Goal: Task Accomplishment & Management: Manage account settings

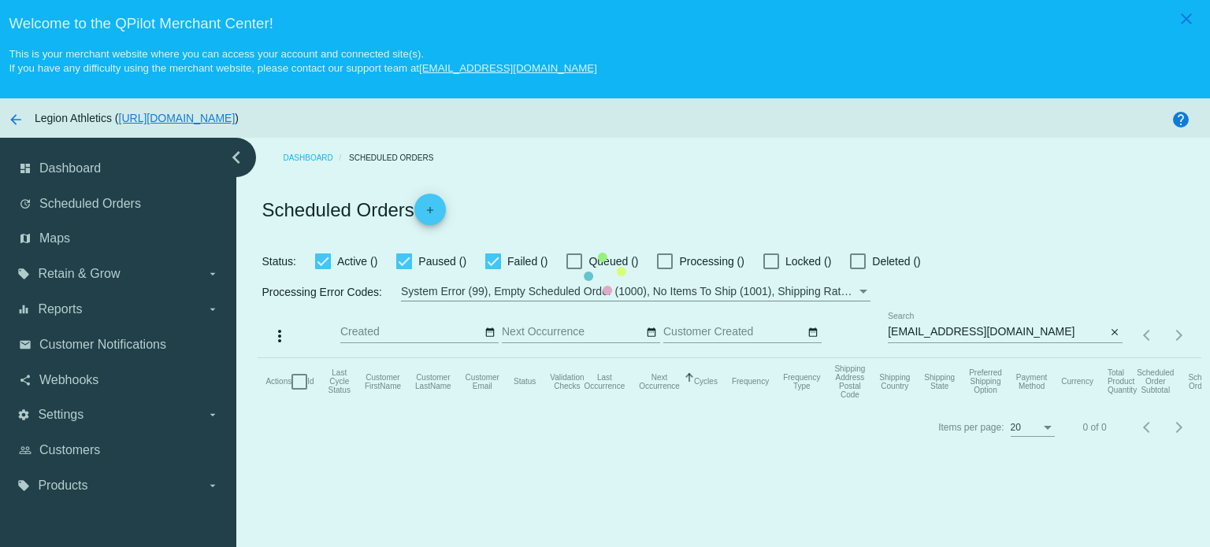
click at [940, 358] on mat-table "Actions Id Last Cycle Status Customer FirstName Customer LastName Customer Emai…" at bounding box center [729, 381] width 943 height 47
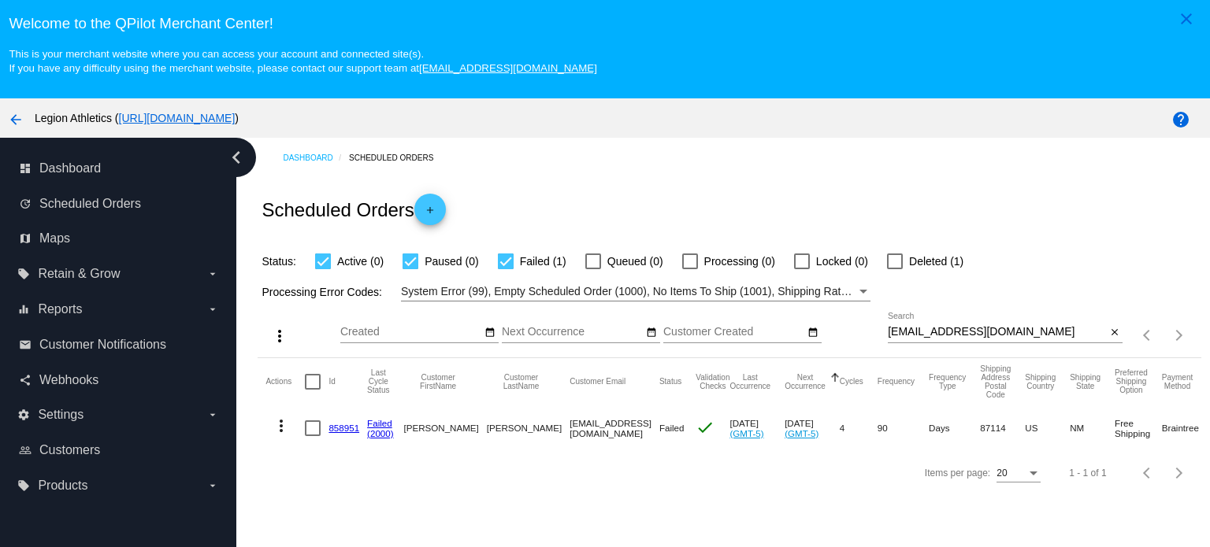
click at [989, 339] on div "cherrypies90@gmail.com Search" at bounding box center [997, 328] width 218 height 31
click at [994, 330] on input "cherrypies90@gmail.com" at bounding box center [997, 332] width 218 height 13
paste input "keirag11@hot"
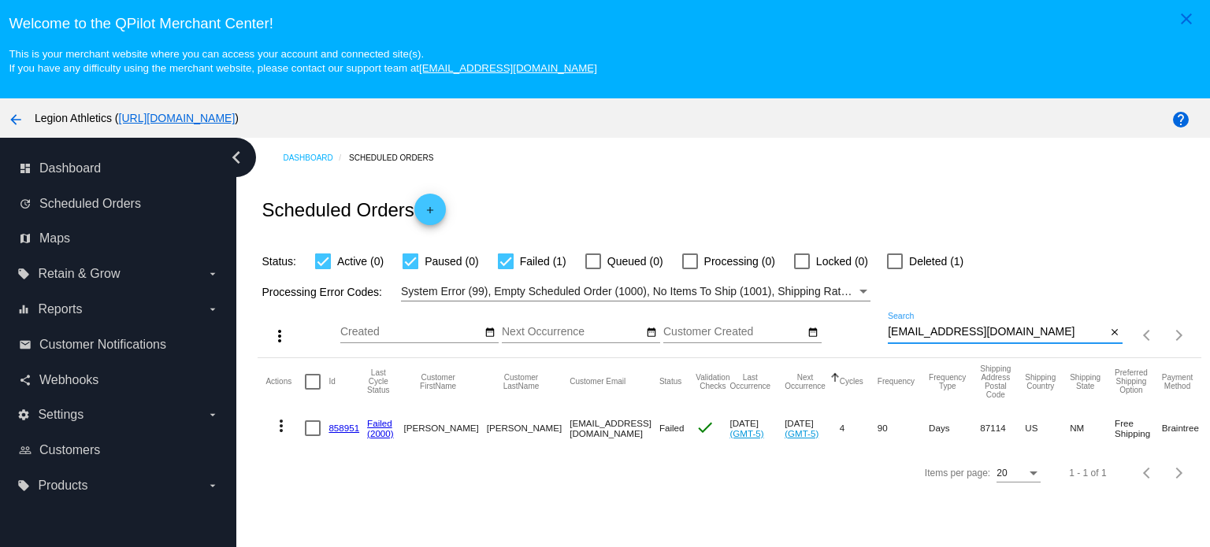
type input "[EMAIL_ADDRESS][DOMAIN_NAME]"
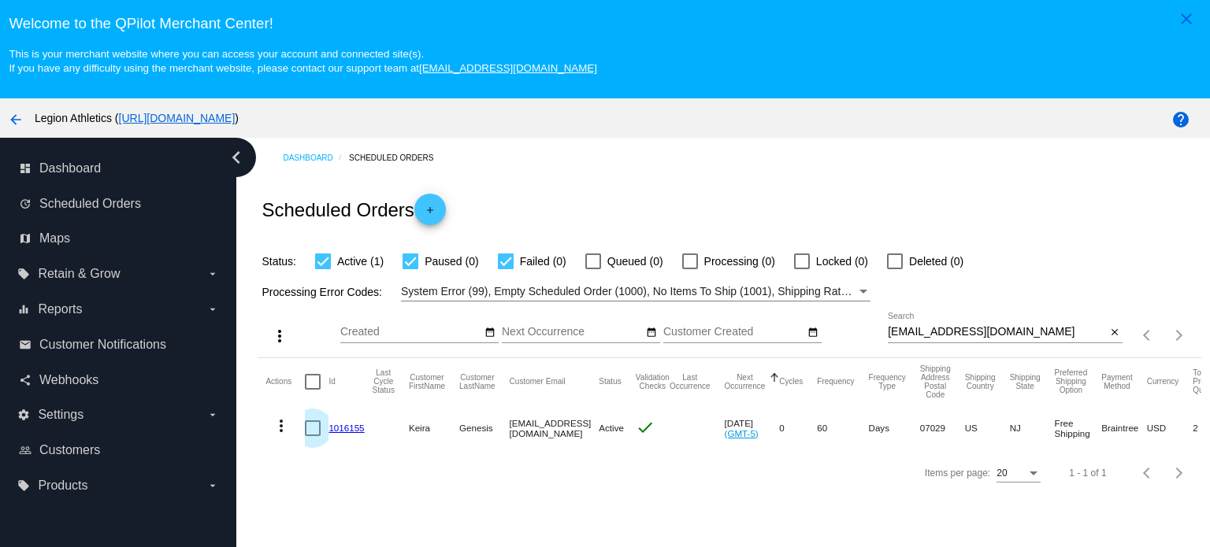
click at [311, 430] on div at bounding box center [313, 429] width 16 height 16
click at [312, 436] on input "checkbox" at bounding box center [312, 436] width 1 height 1
checkbox input "true"
click at [279, 433] on mat-icon "more_vert" at bounding box center [281, 426] width 19 height 19
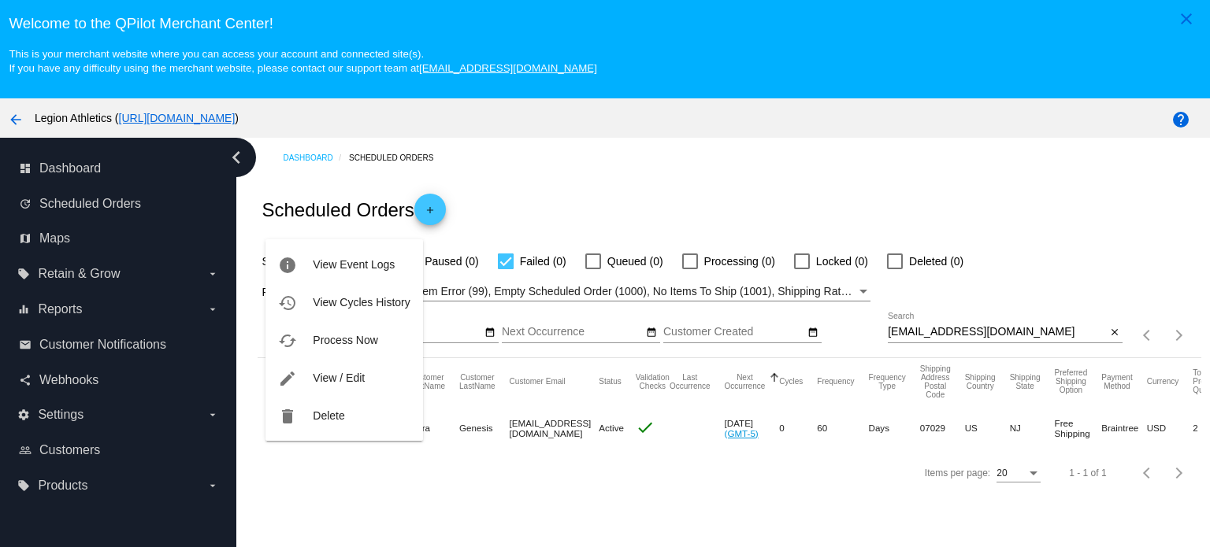
click at [369, 495] on div at bounding box center [605, 273] width 1210 height 547
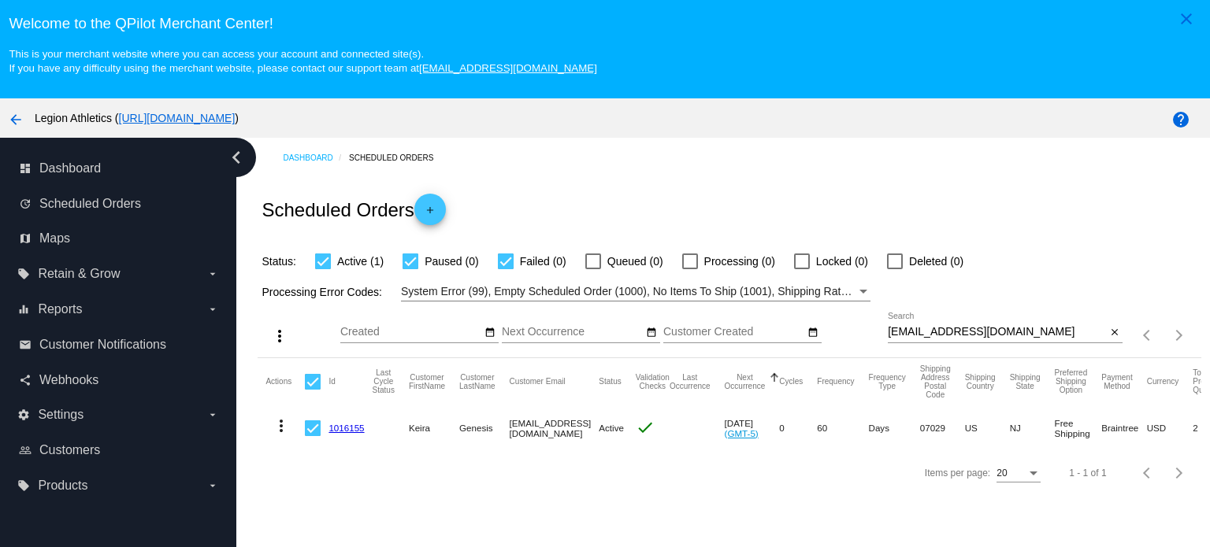
click at [536, 161] on div "Dashboard Scheduled Orders" at bounding box center [742, 158] width 918 height 24
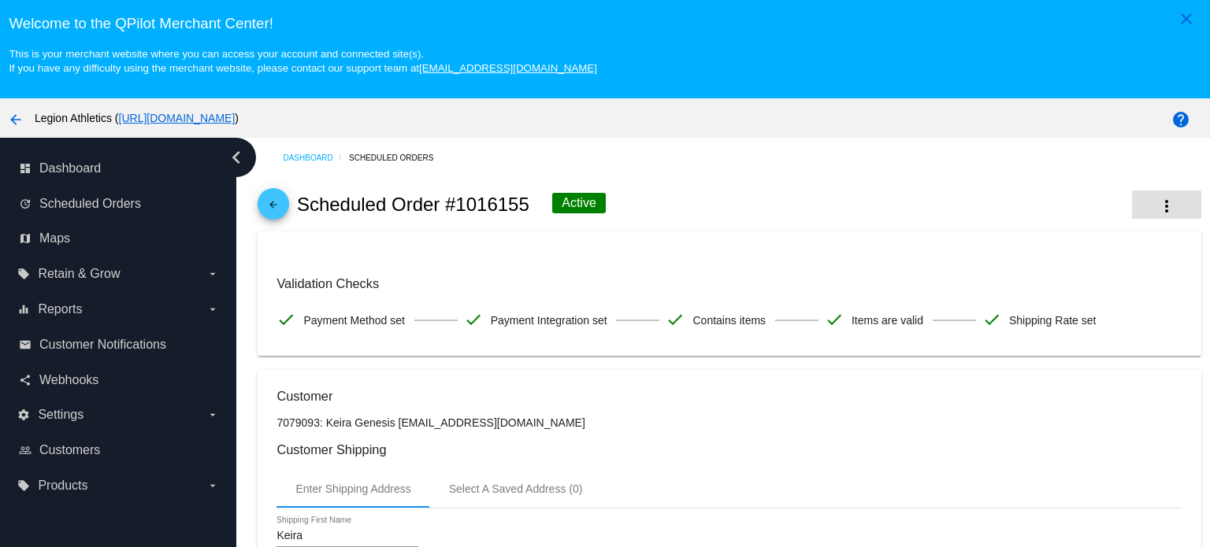
click at [1157, 198] on mat-icon "more_vert" at bounding box center [1166, 206] width 19 height 19
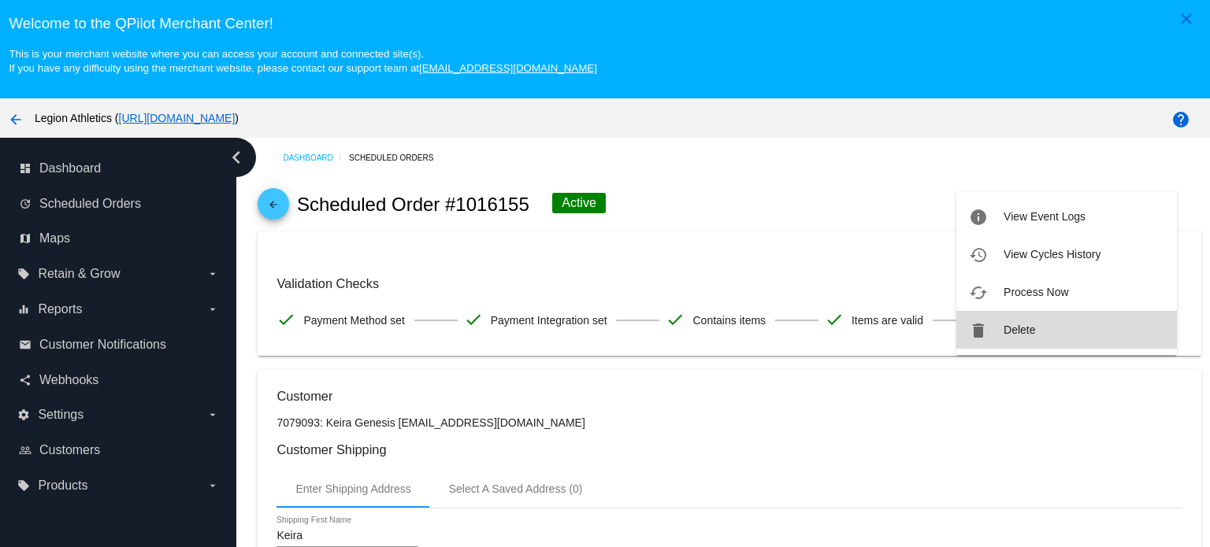
click at [1010, 327] on span "Delete" at bounding box center [1019, 330] width 32 height 13
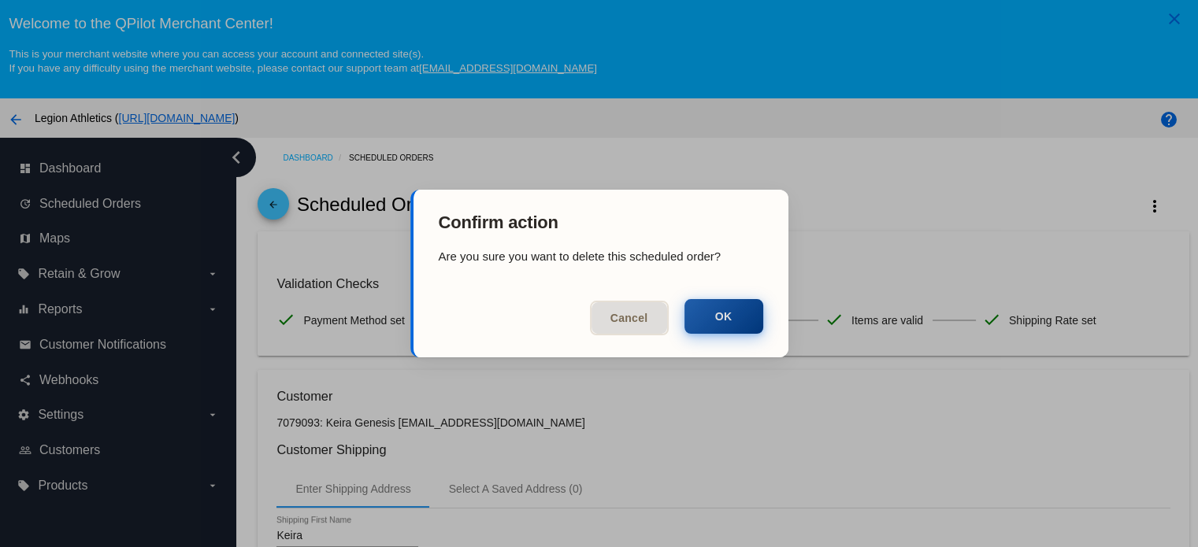
click at [728, 321] on button "OK" at bounding box center [723, 316] width 79 height 35
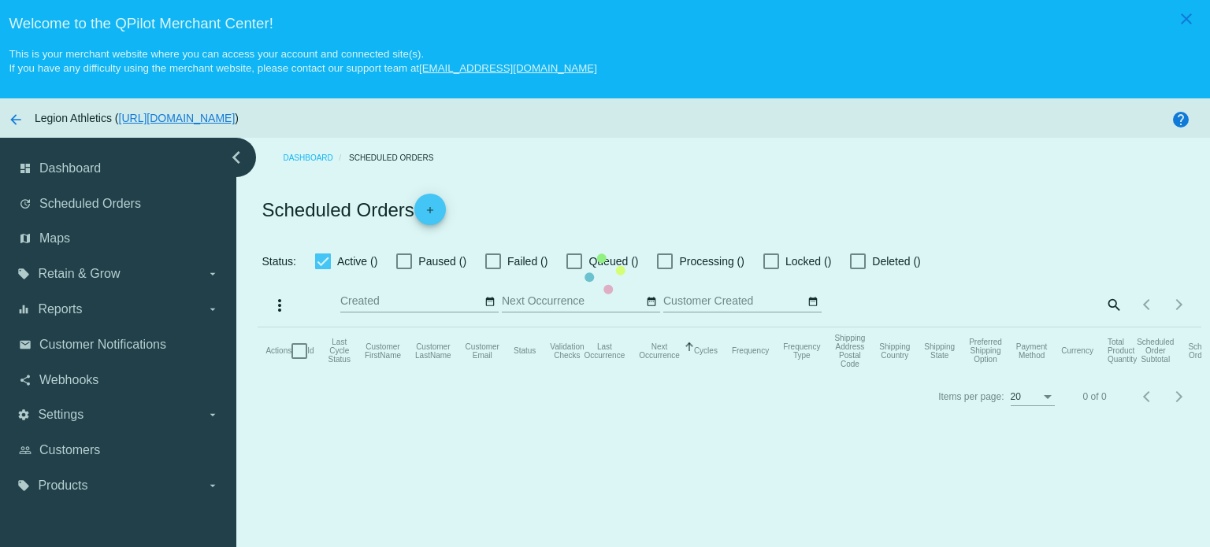
checkbox input "true"
